Goal: Information Seeking & Learning: Compare options

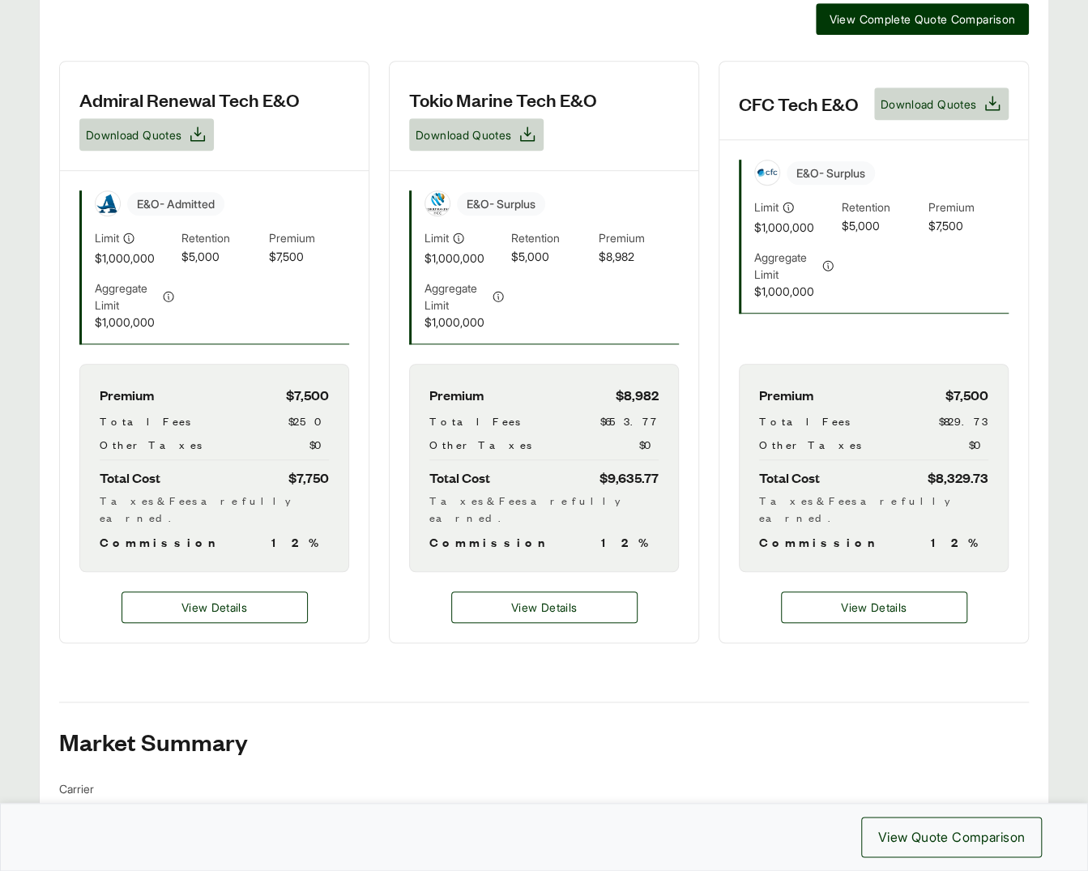
scroll to position [476, 0]
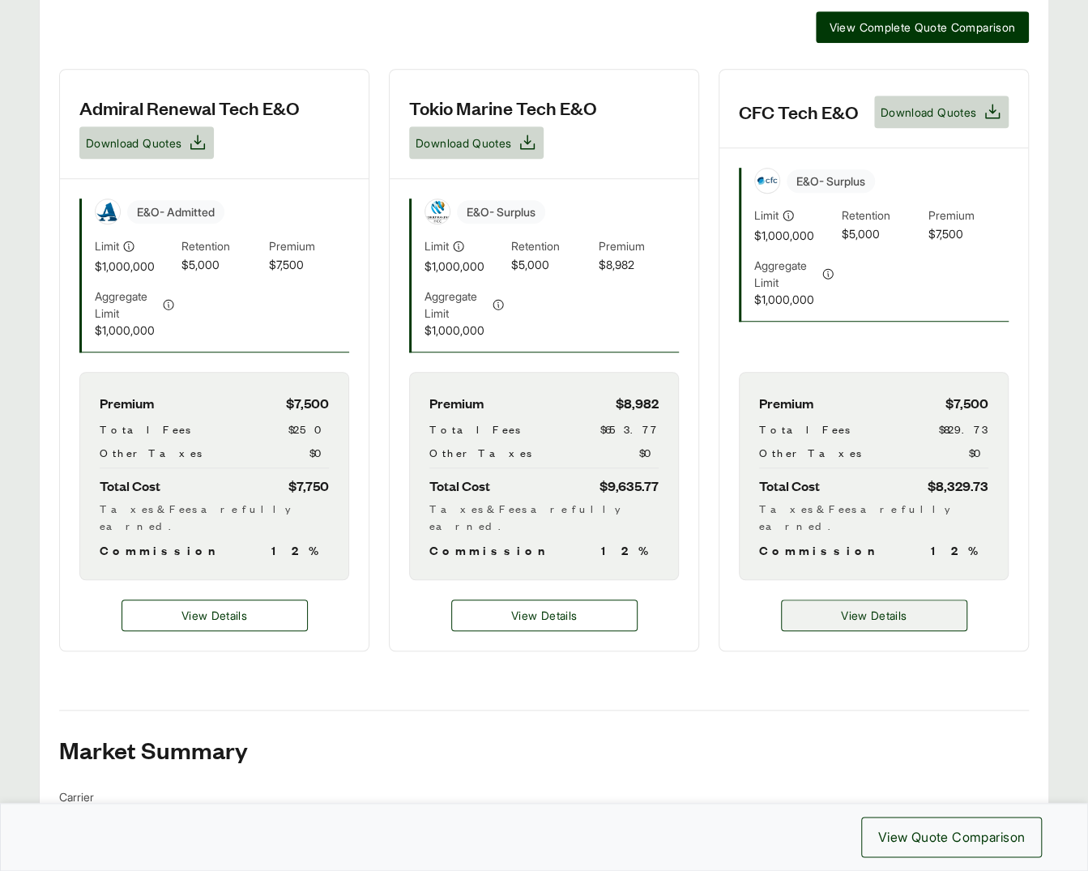
click at [846, 607] on span "View Details" at bounding box center [874, 615] width 66 height 17
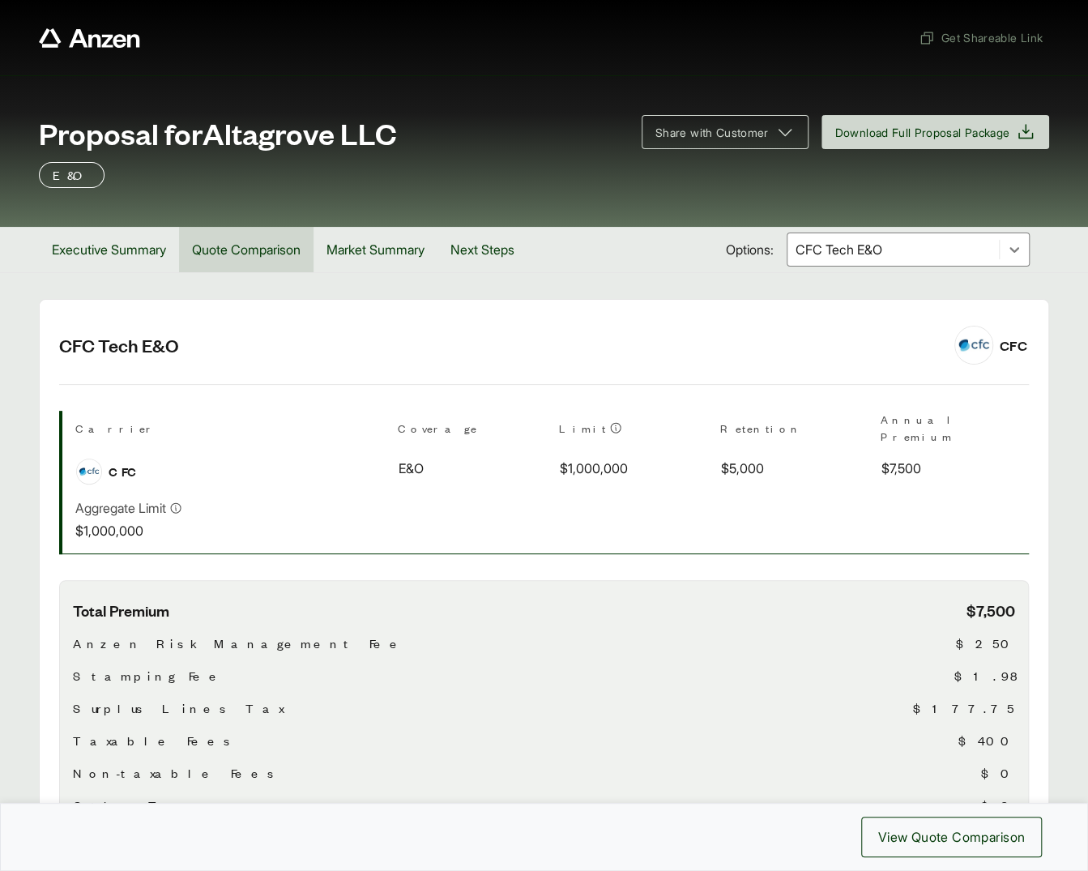
click at [245, 258] on button "Quote Comparison" at bounding box center [246, 249] width 134 height 45
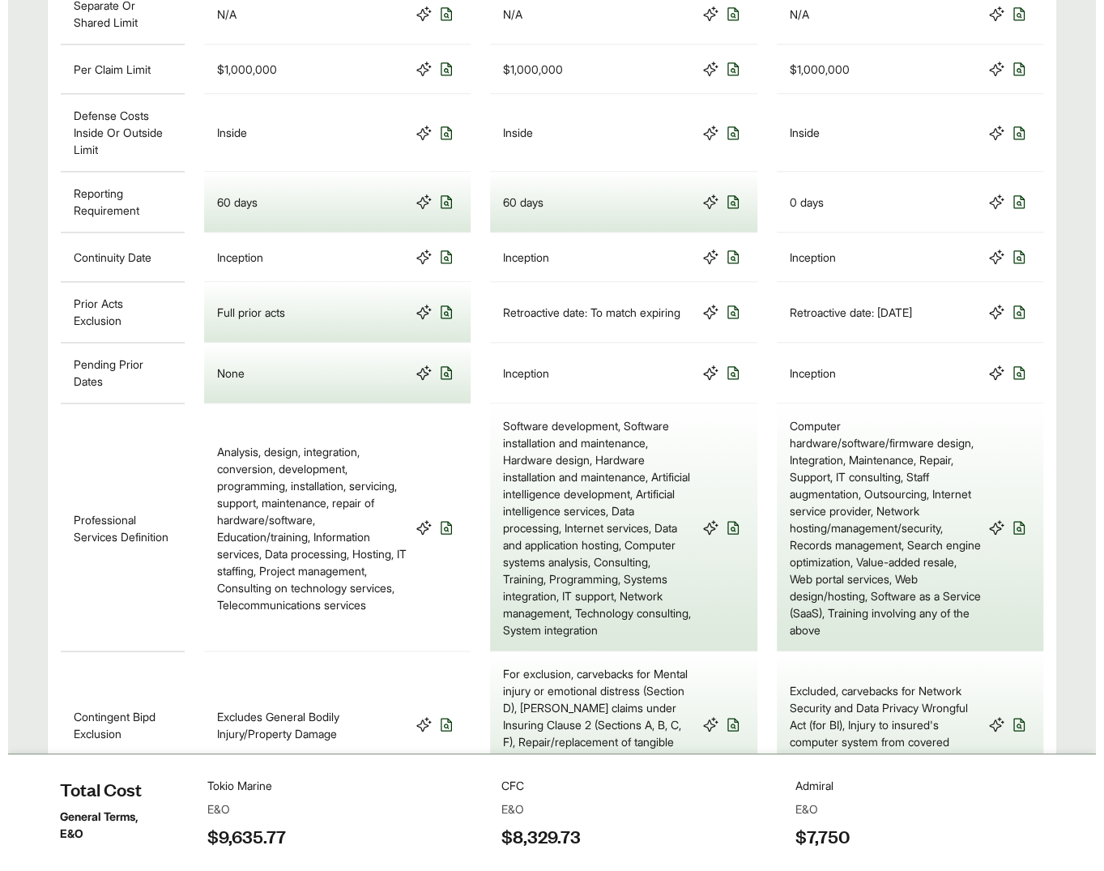
scroll to position [1200, 0]
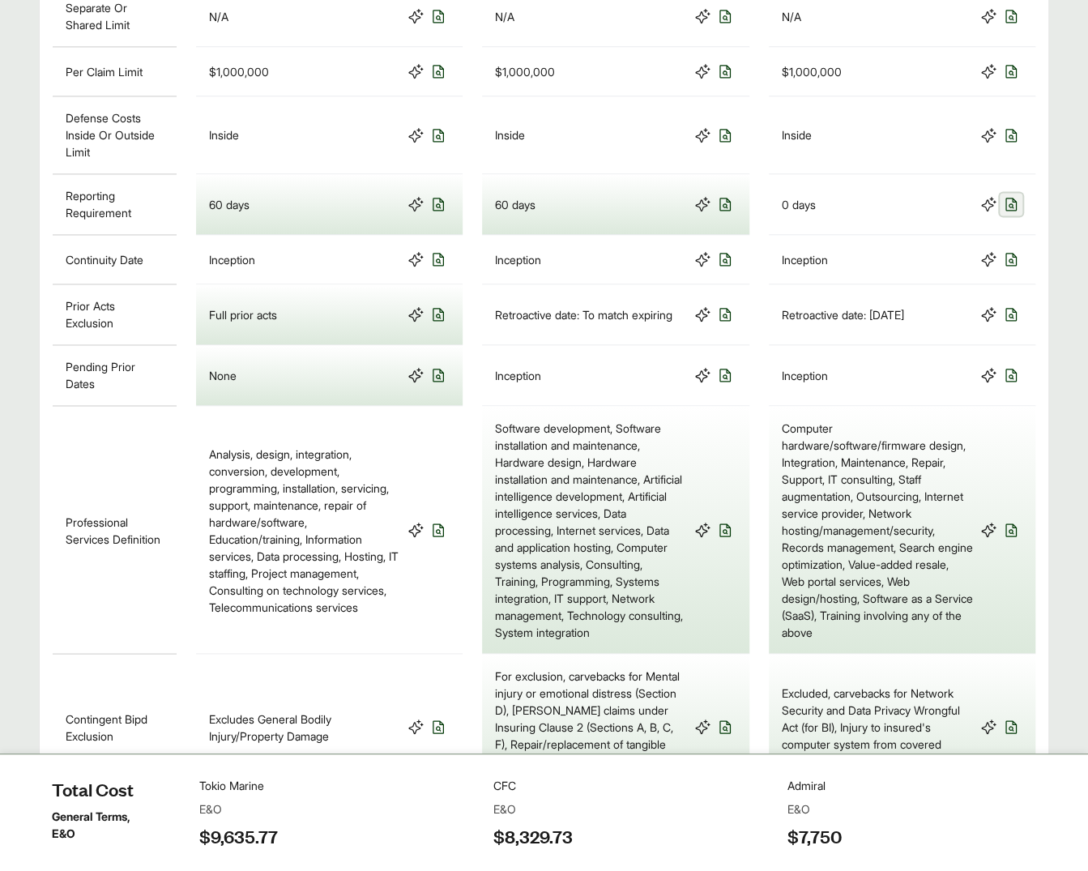
click at [1008, 212] on icon at bounding box center [1011, 204] width 16 height 16
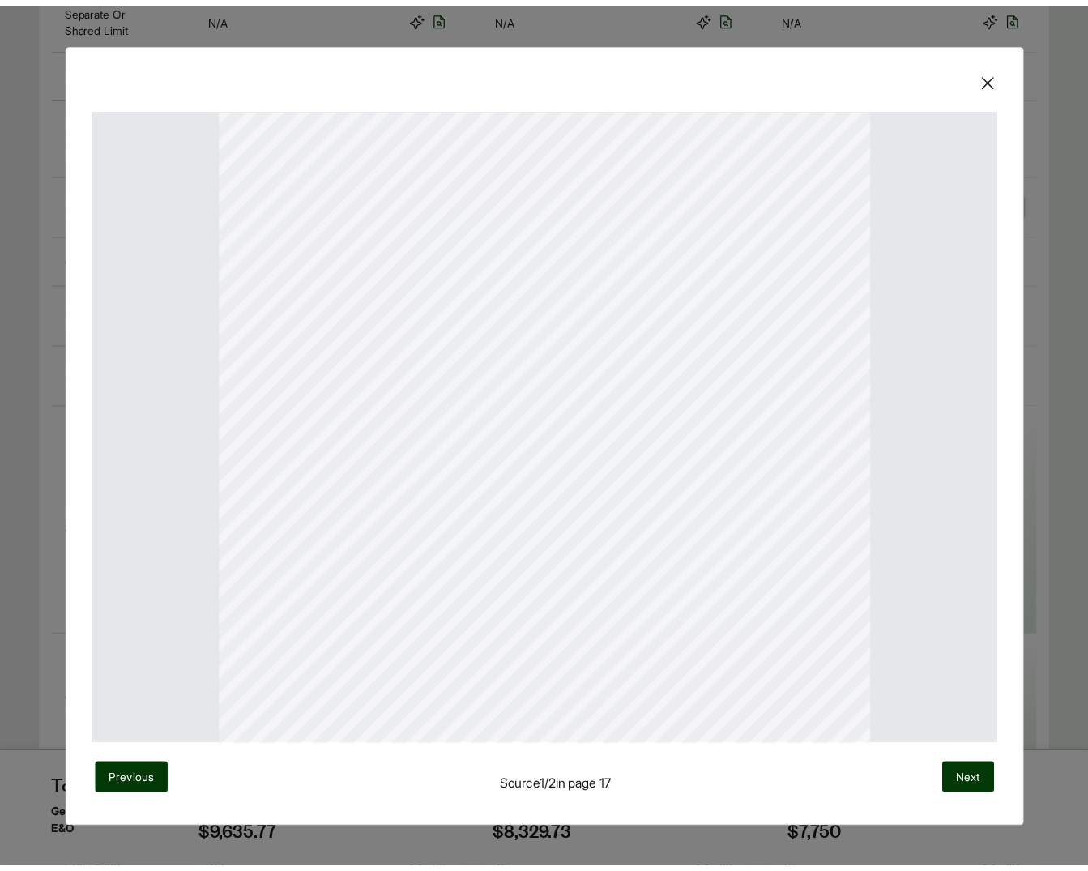
scroll to position [135, 0]
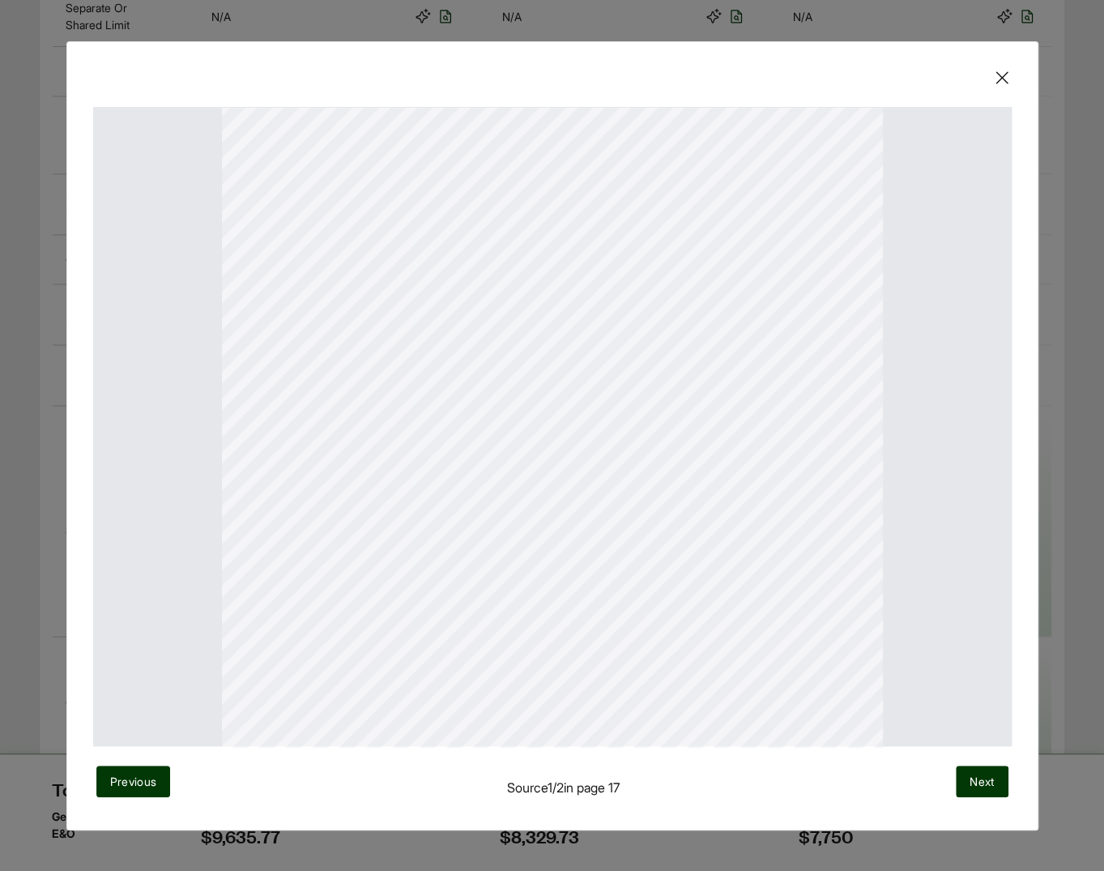
click at [995, 70] on icon at bounding box center [1001, 77] width 19 height 19
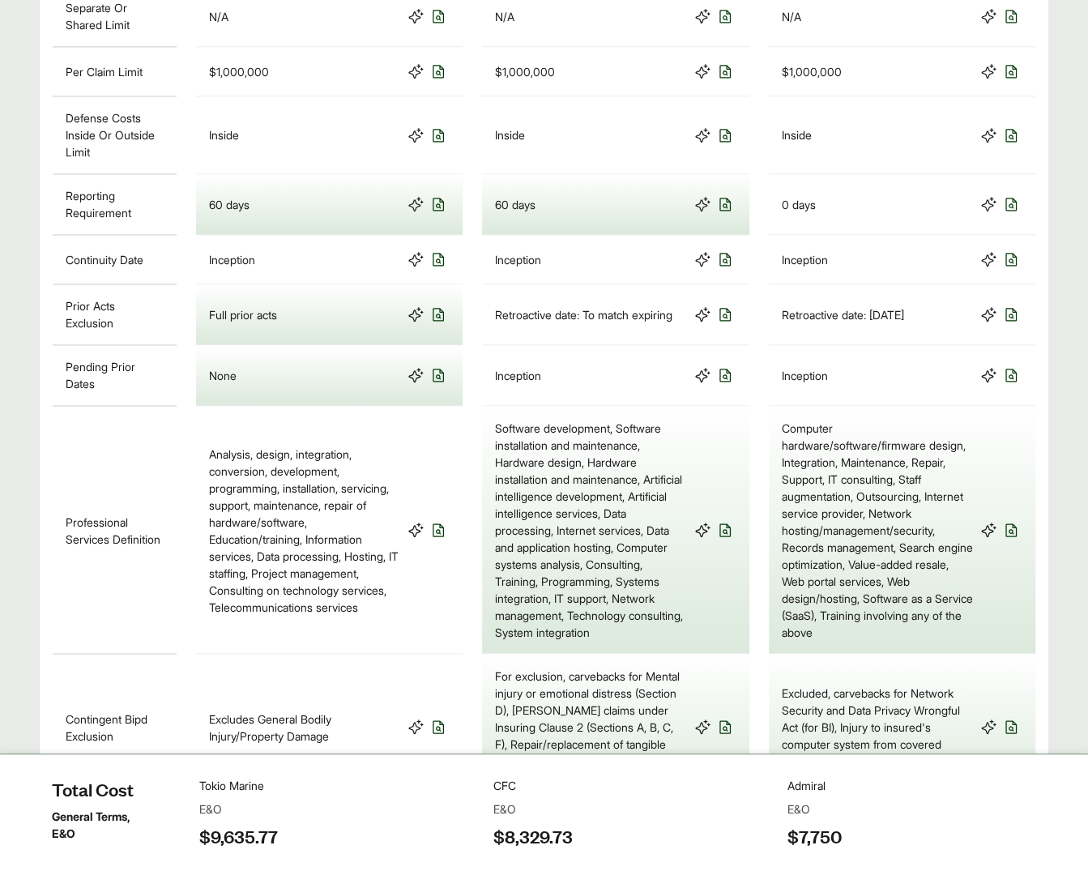
click at [828, 218] on div "0 days" at bounding box center [902, 204] width 241 height 34
click at [811, 213] on div "0 days" at bounding box center [799, 204] width 34 height 17
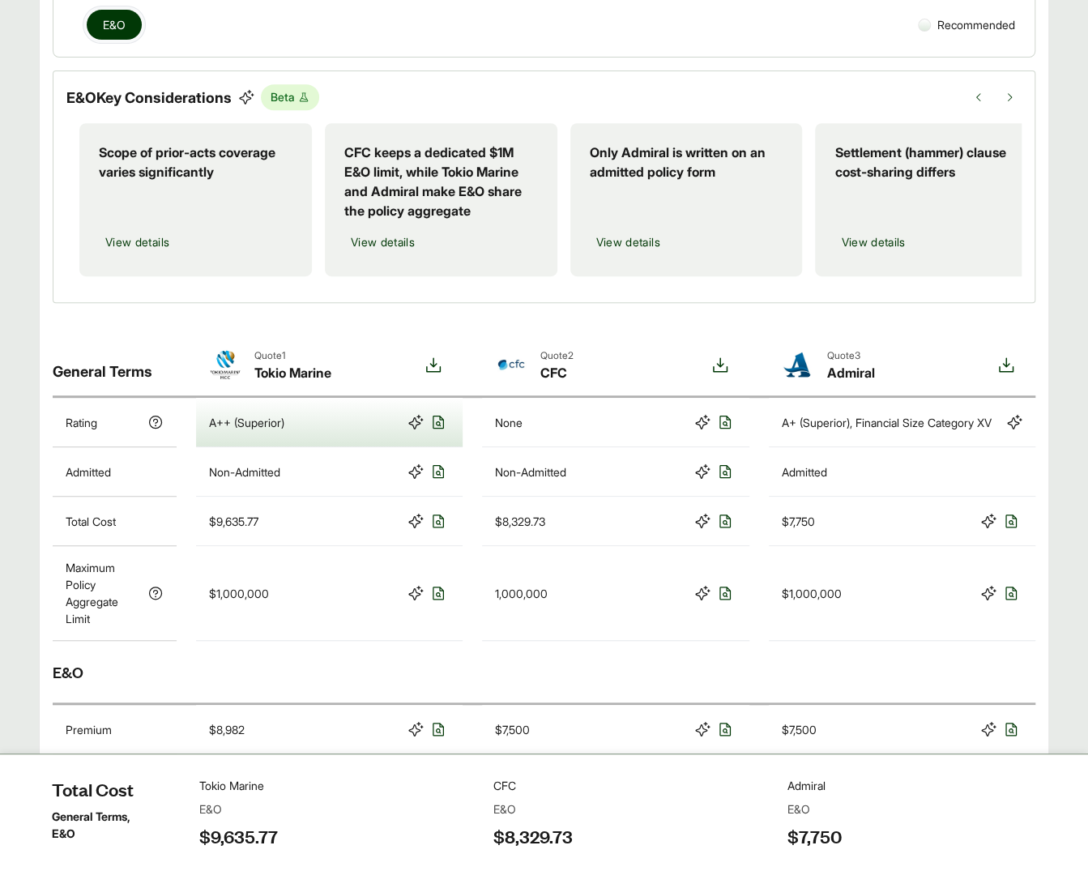
scroll to position [104, 0]
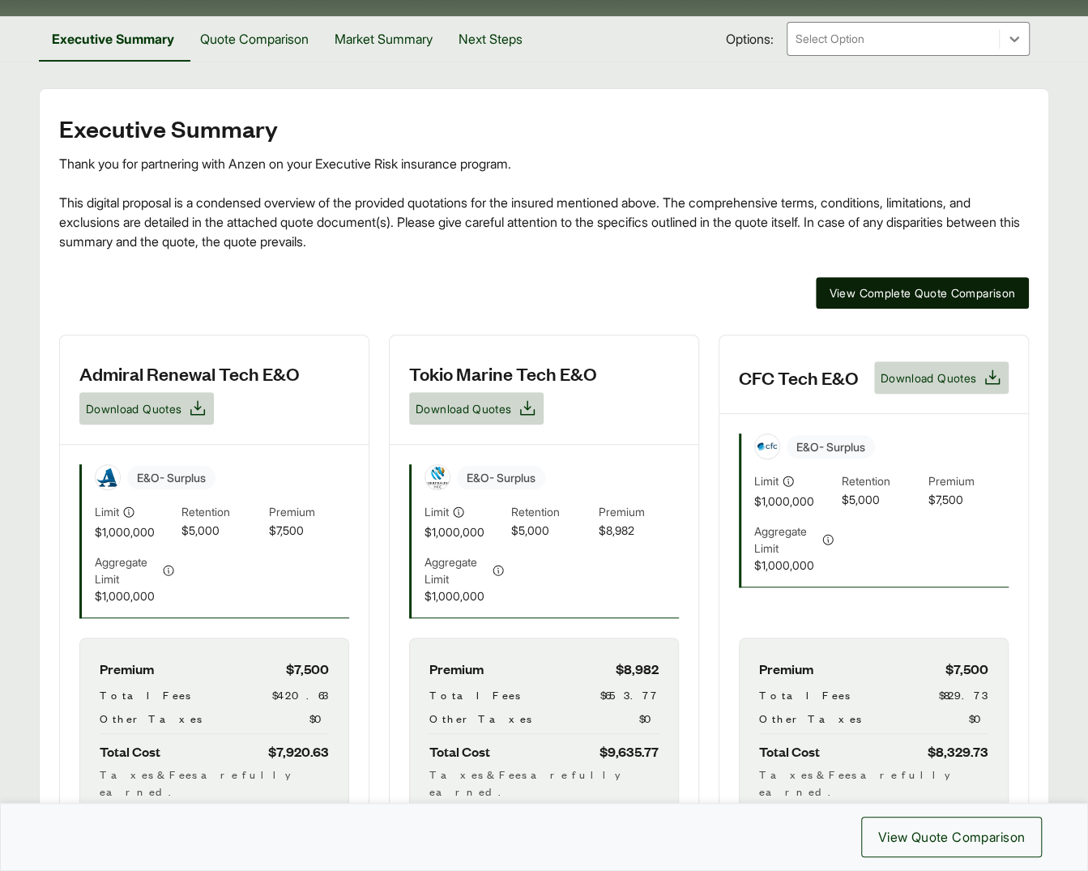
scroll to position [293, 0]
